Goal: Find specific page/section: Find specific page/section

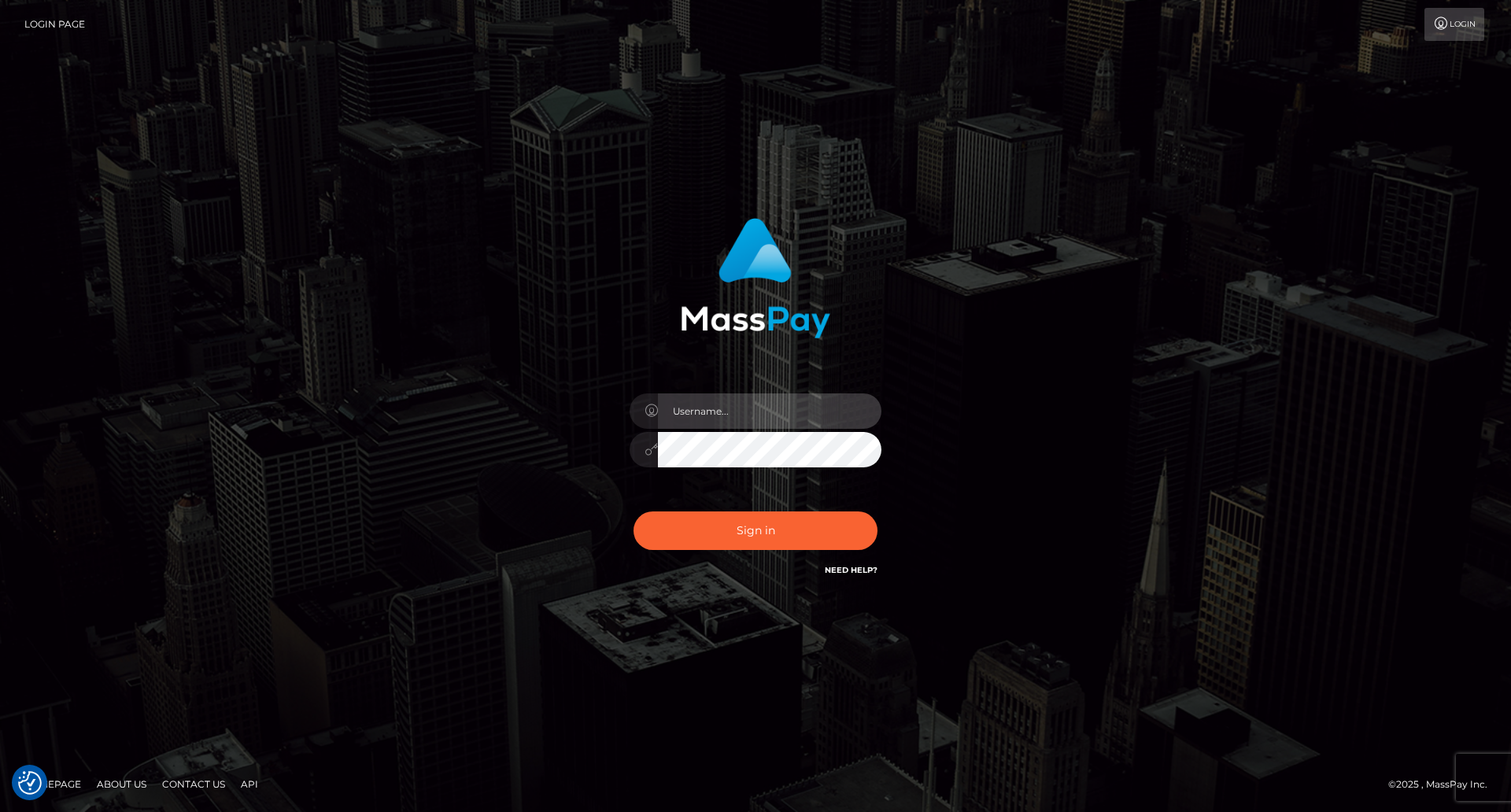
type input "[DEMOGRAPHIC_DATA]"
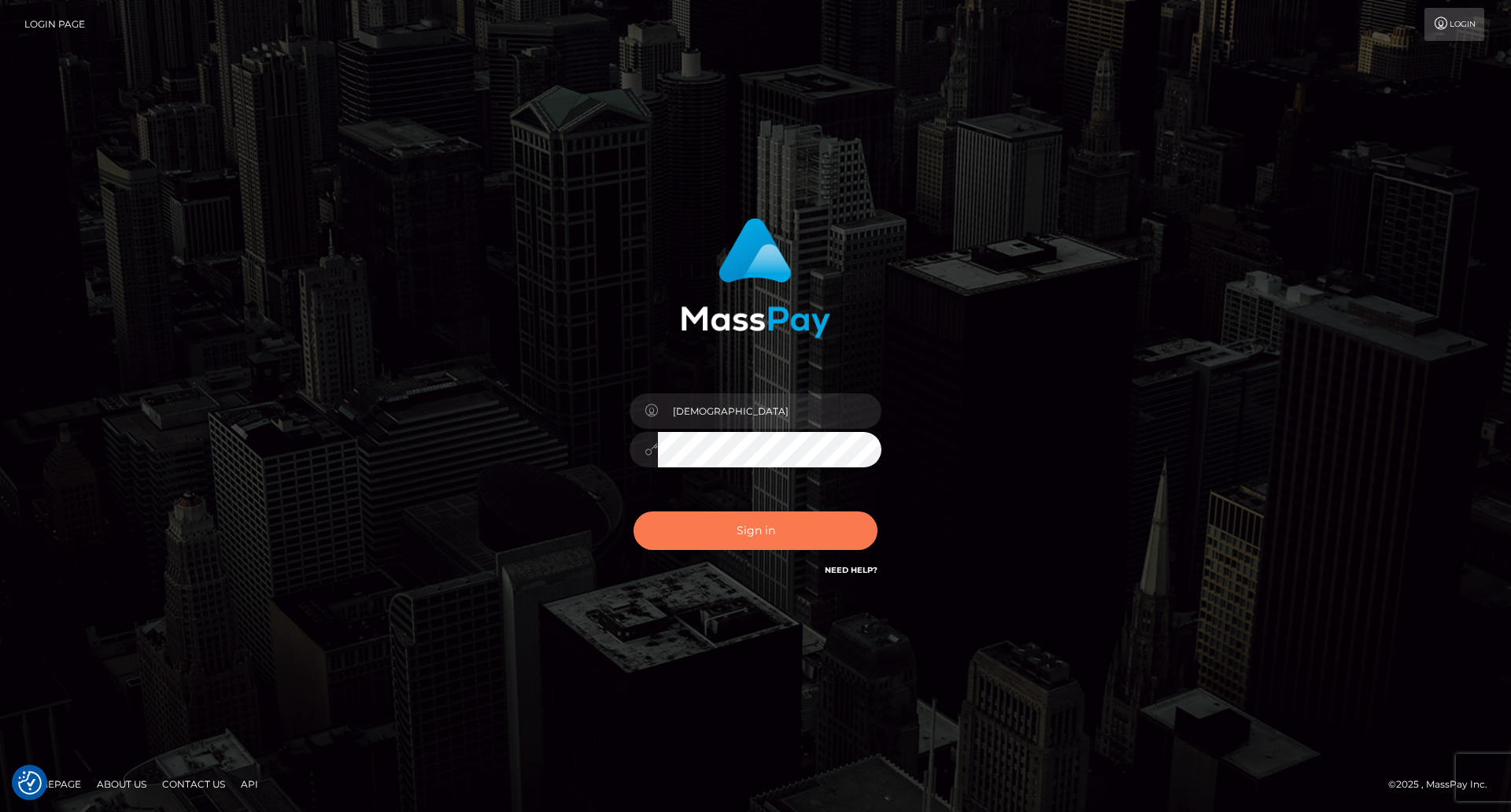
click at [797, 534] on button "Sign in" at bounding box center [755, 530] width 244 height 38
type input "[DEMOGRAPHIC_DATA]"
click at [773, 527] on button "Sign in" at bounding box center [755, 530] width 244 height 38
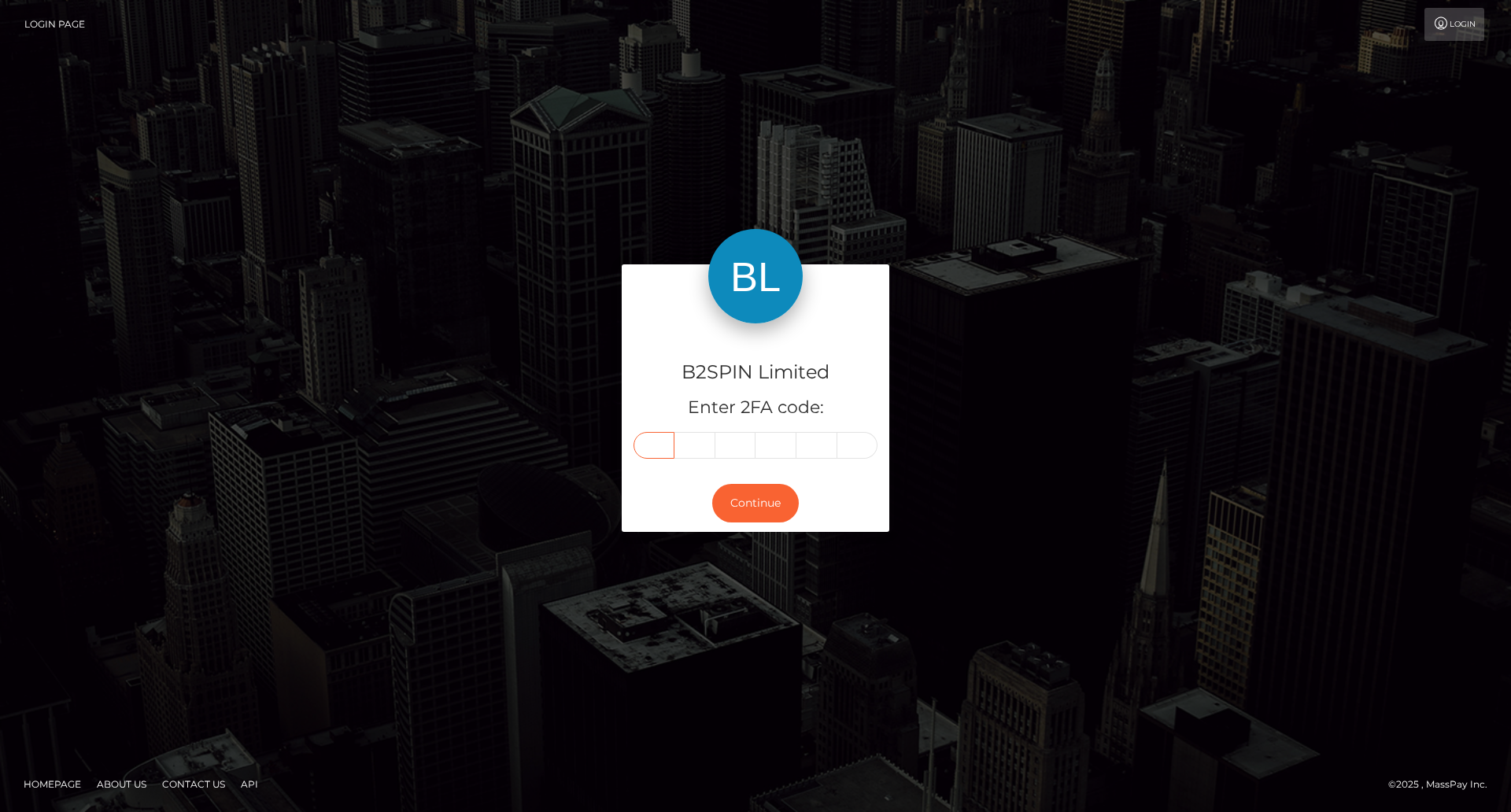
click at [660, 443] on input "text" at bounding box center [654, 444] width 41 height 26
type input "5"
type input "1"
type input "7"
type input "3"
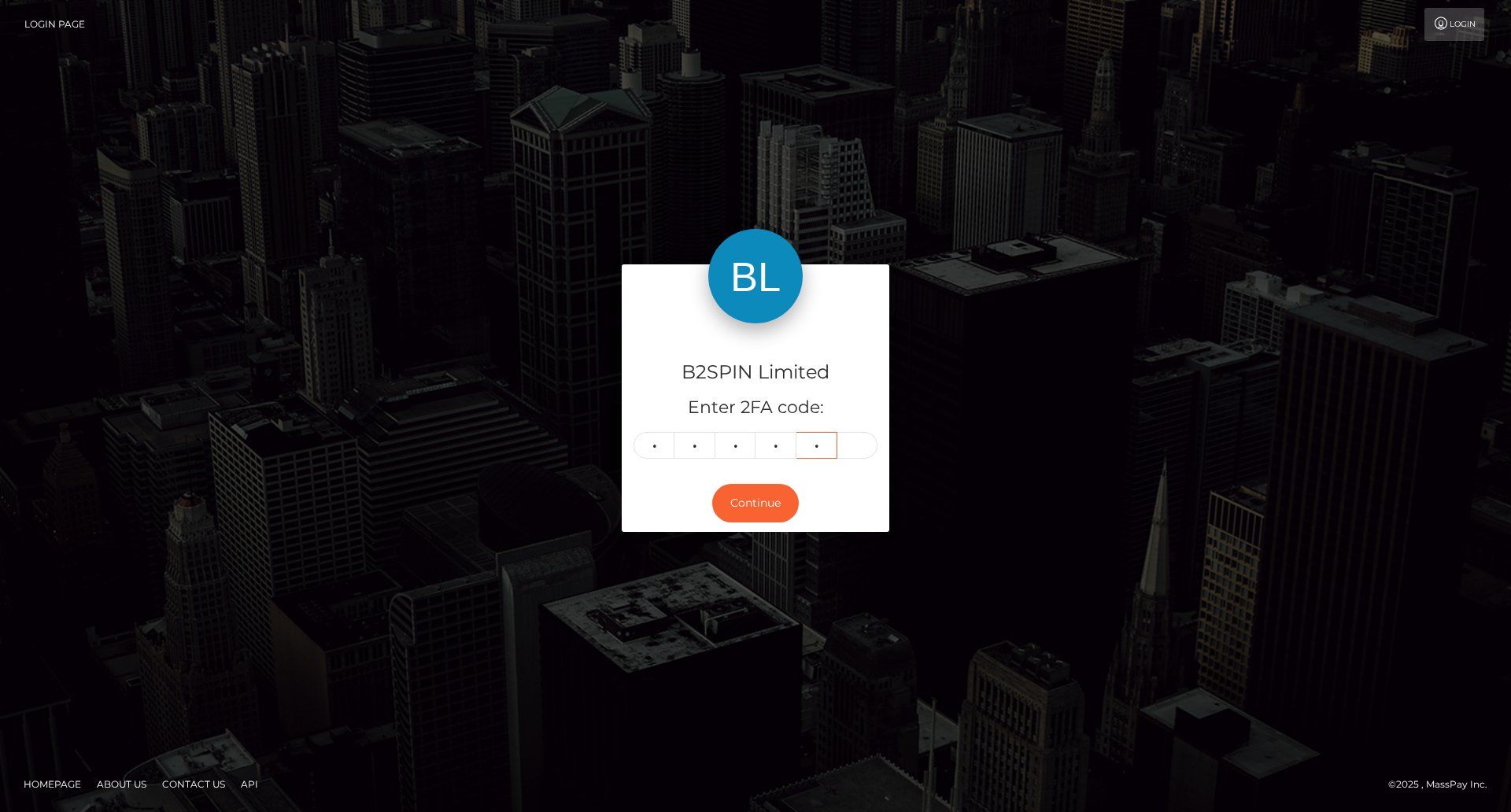
type input "4"
type input "5"
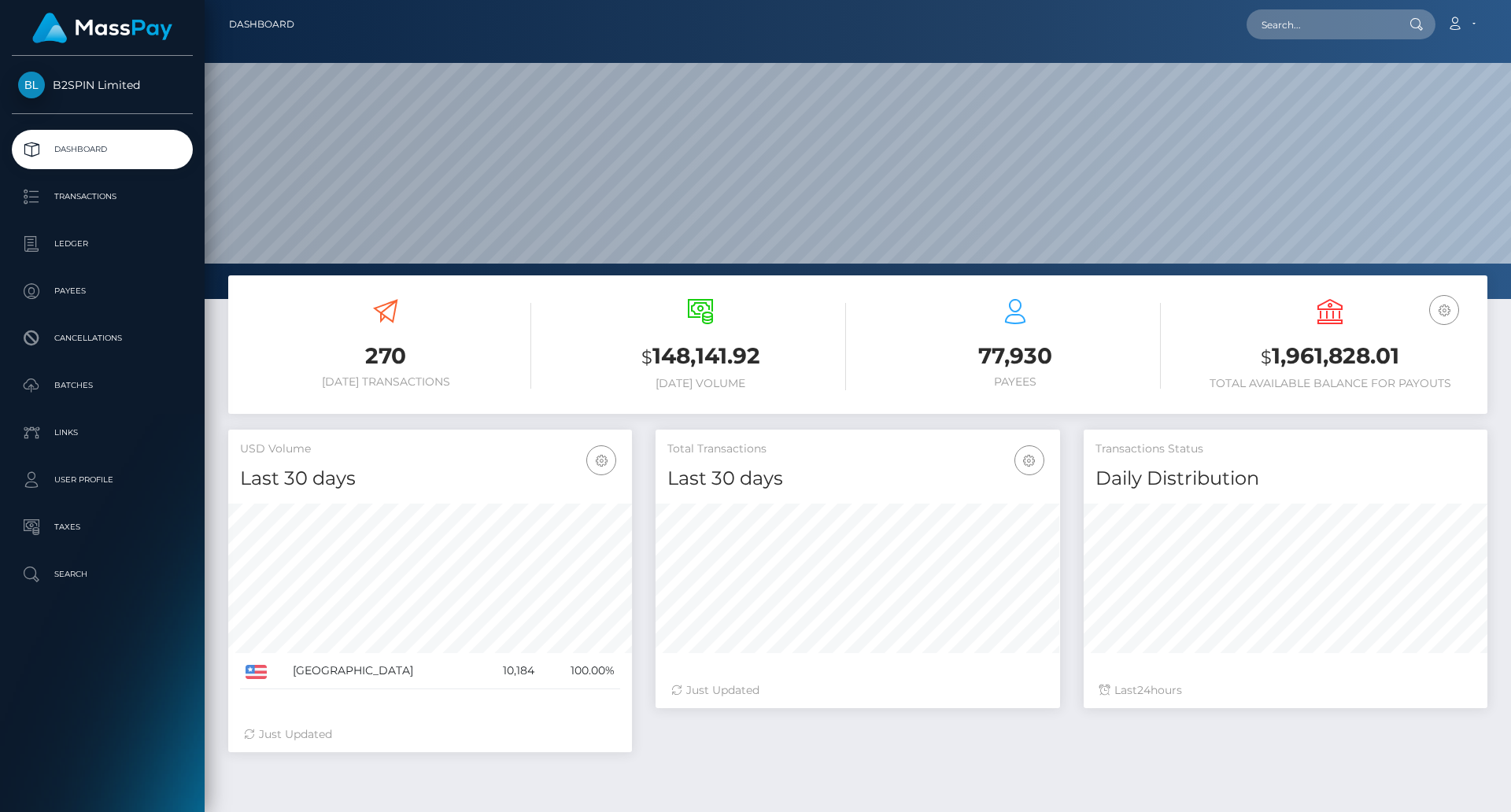
scroll to position [279, 404]
click at [1358, 25] on input "text" at bounding box center [1320, 24] width 148 height 30
paste input "2018272226"
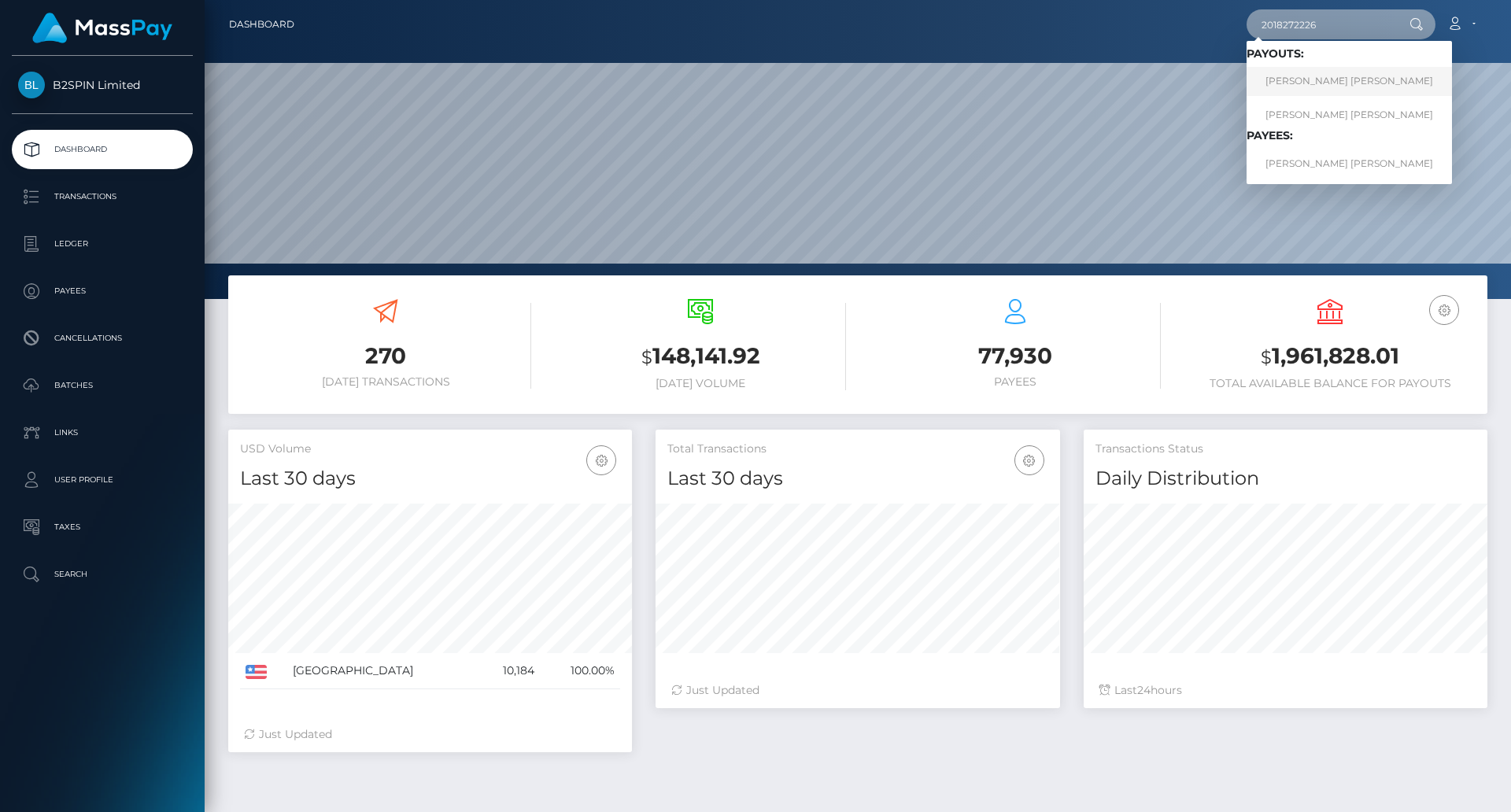
type input "2018272226"
click at [1322, 84] on link "JULIO CESAR JR ACEVES" at bounding box center [1349, 81] width 205 height 29
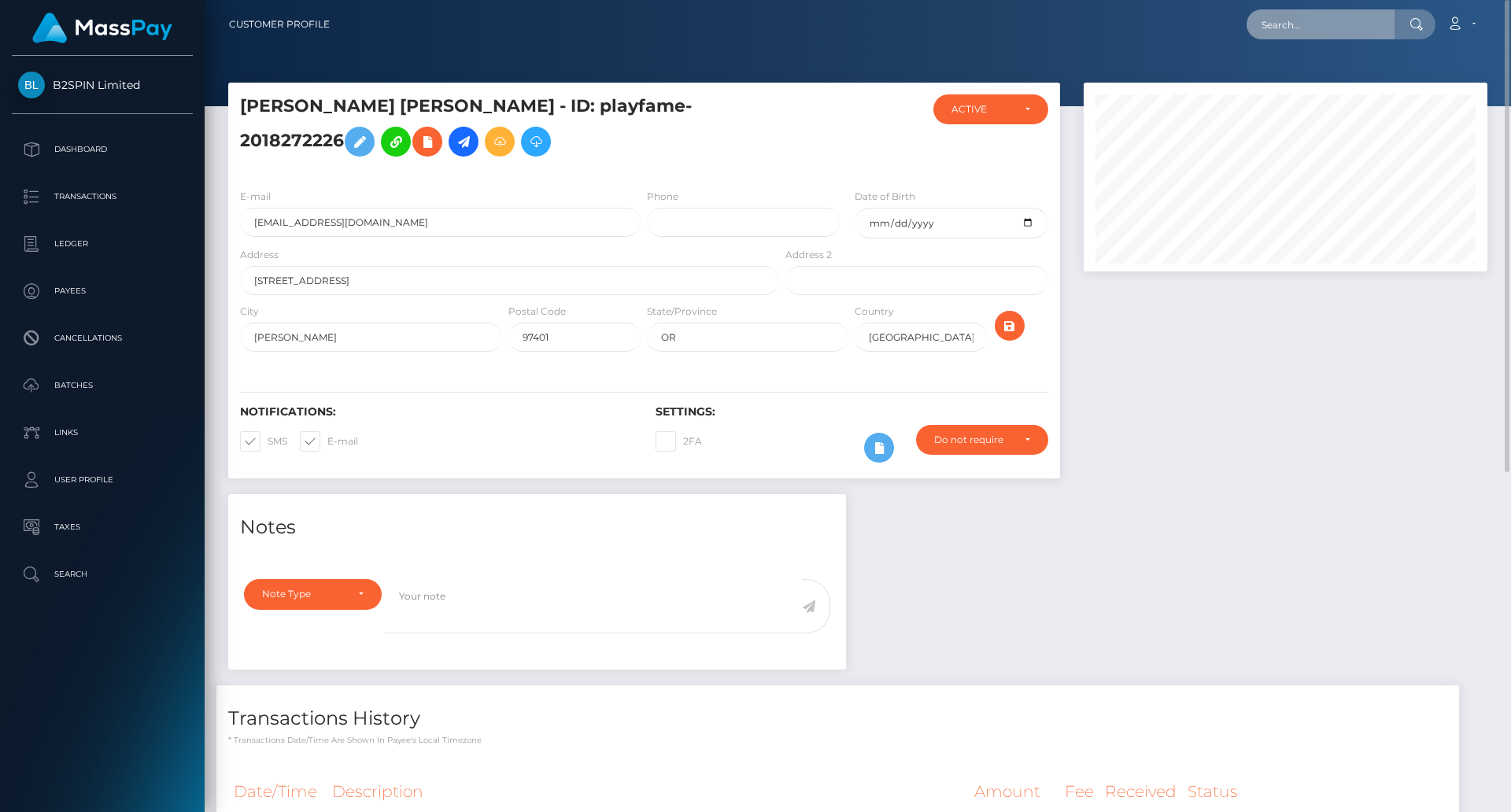
click at [1310, 32] on input "text" at bounding box center [1320, 24] width 148 height 30
paste input "1899862895"
type input "1899862895"
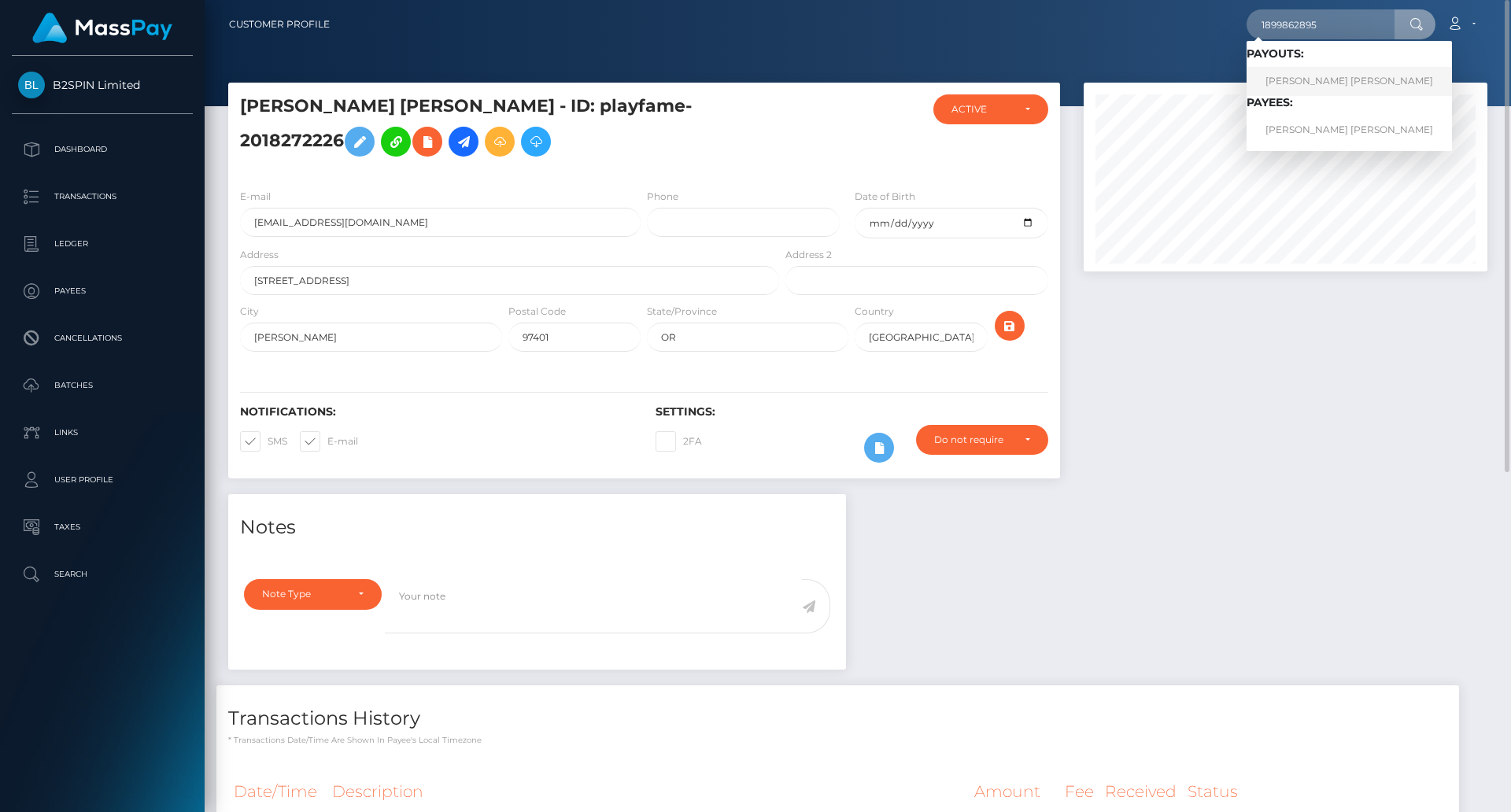
click at [1349, 83] on link "CHANCELOR JAMES GILL" at bounding box center [1349, 81] width 205 height 29
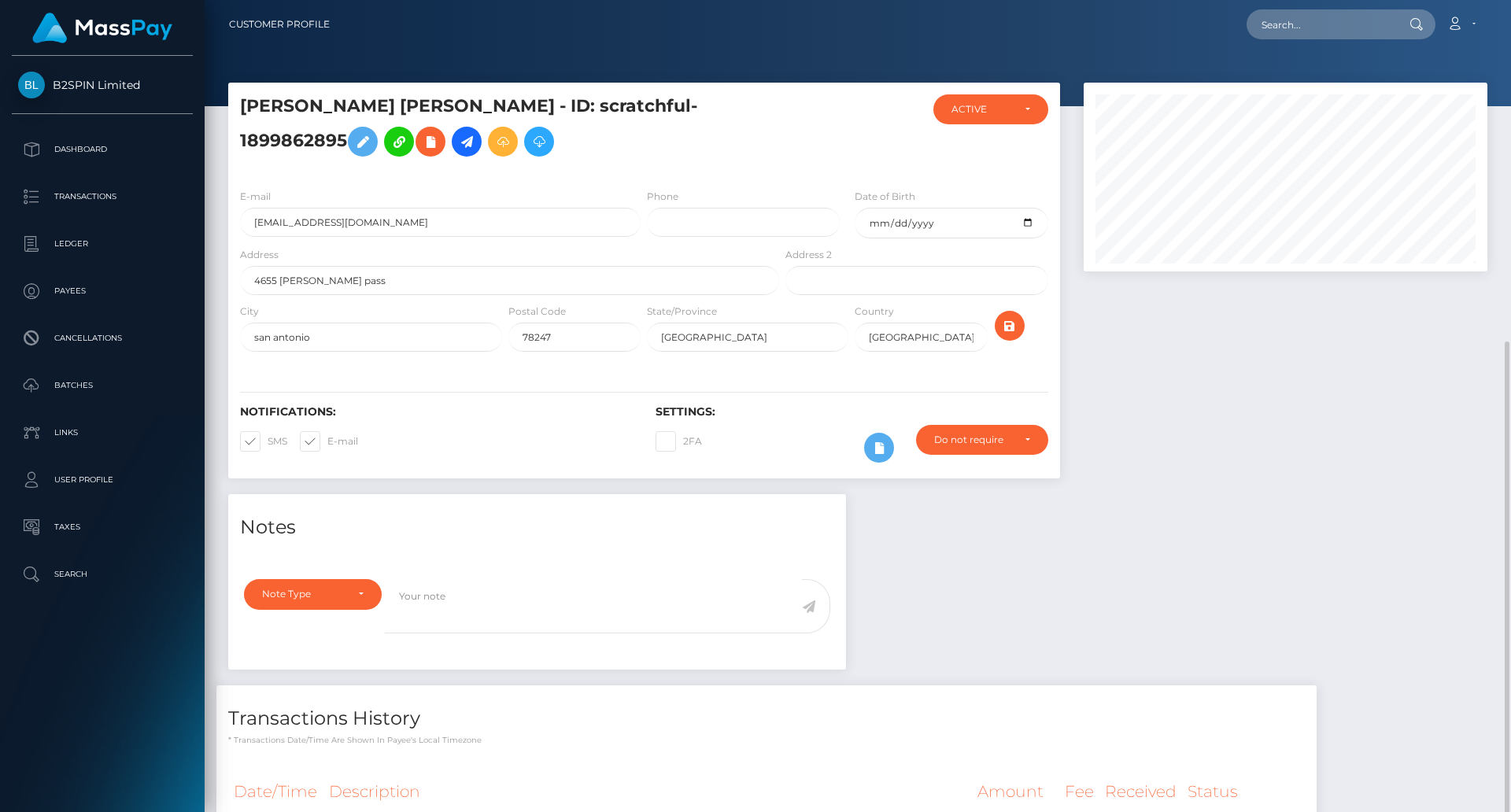
scroll to position [188, 0]
